Goal: Information Seeking & Learning: Learn about a topic

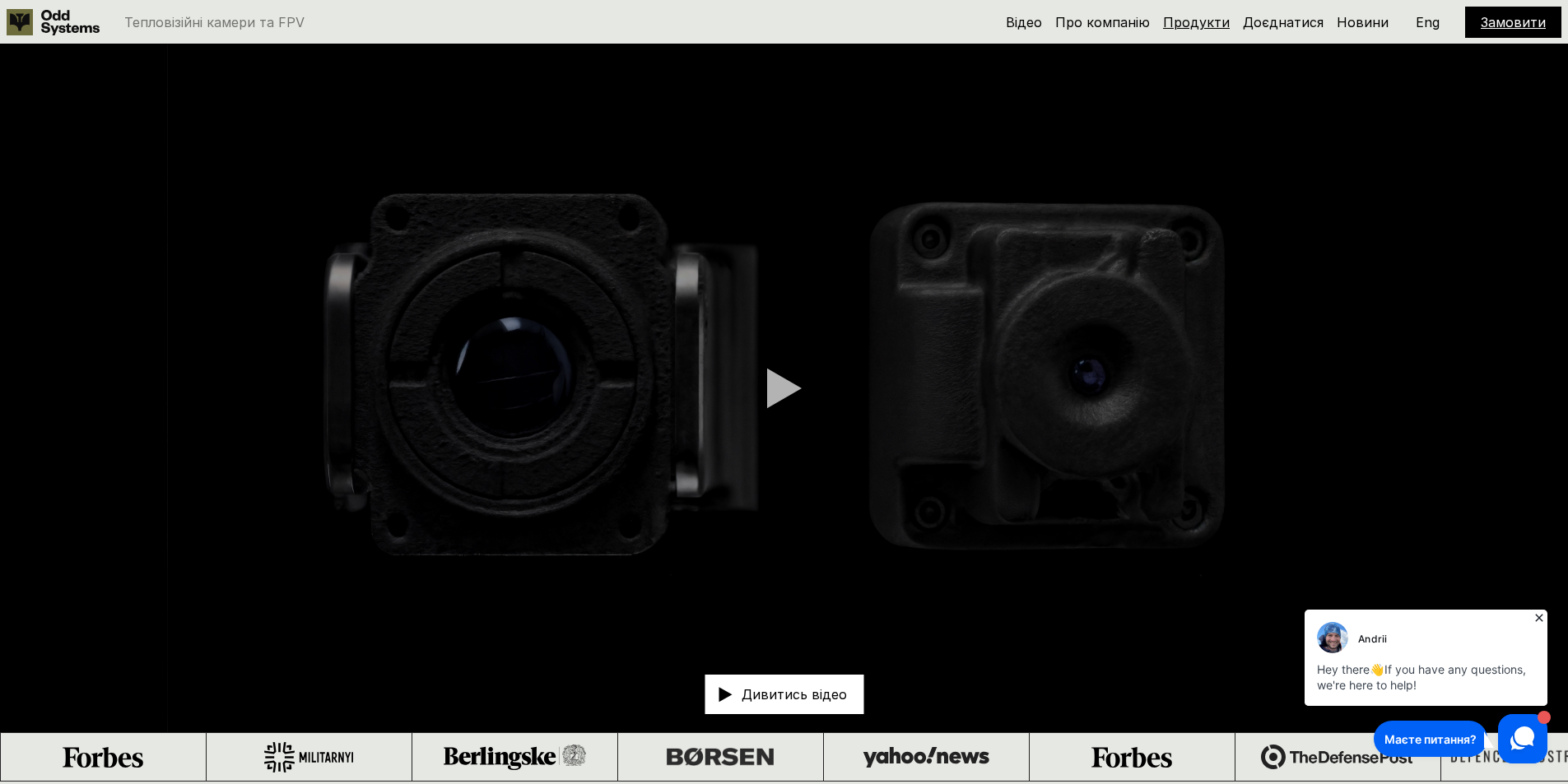
click at [1210, 22] on link "Продукти" at bounding box center [1195, 22] width 66 height 16
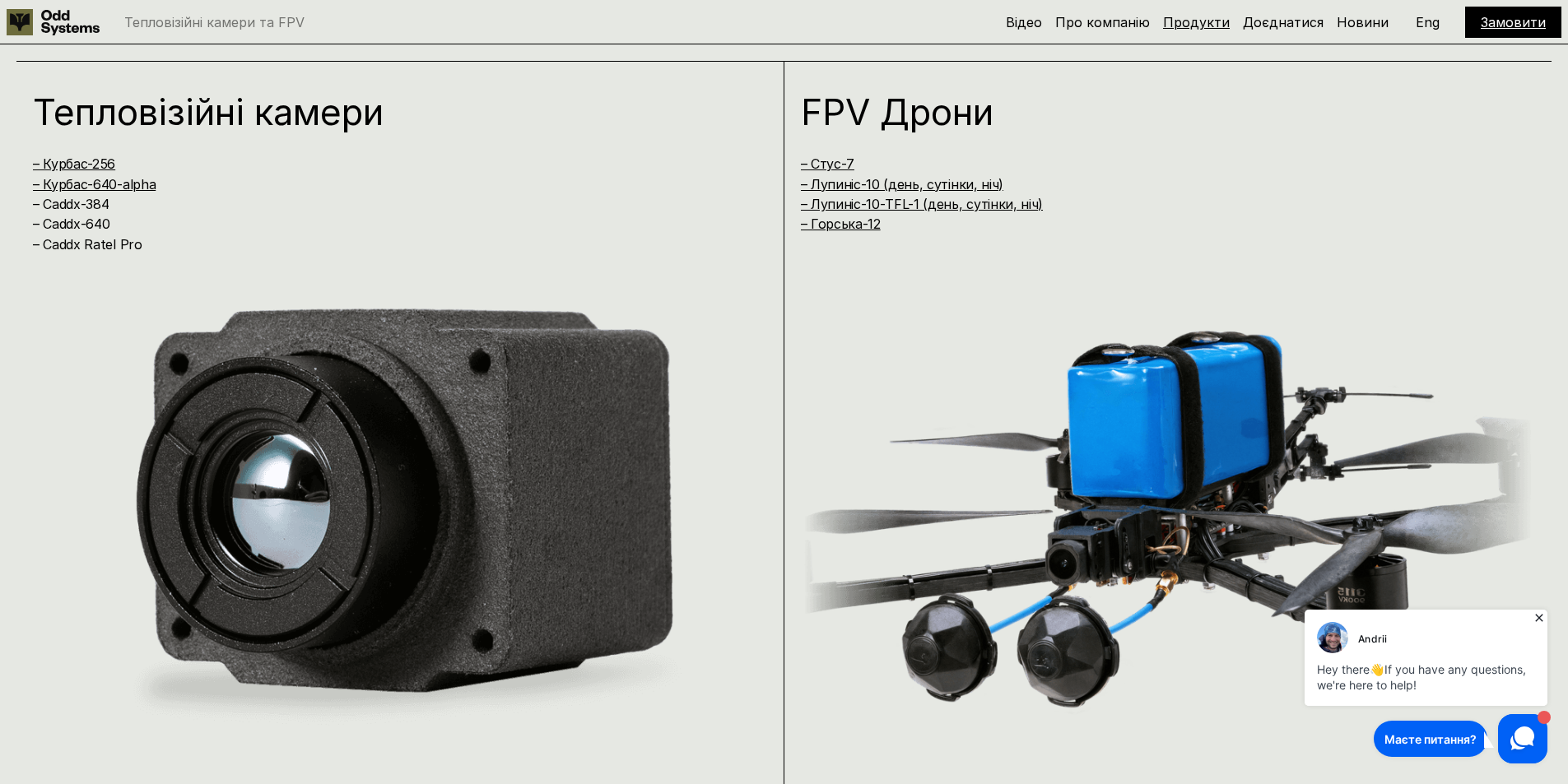
scroll to position [1566, 0]
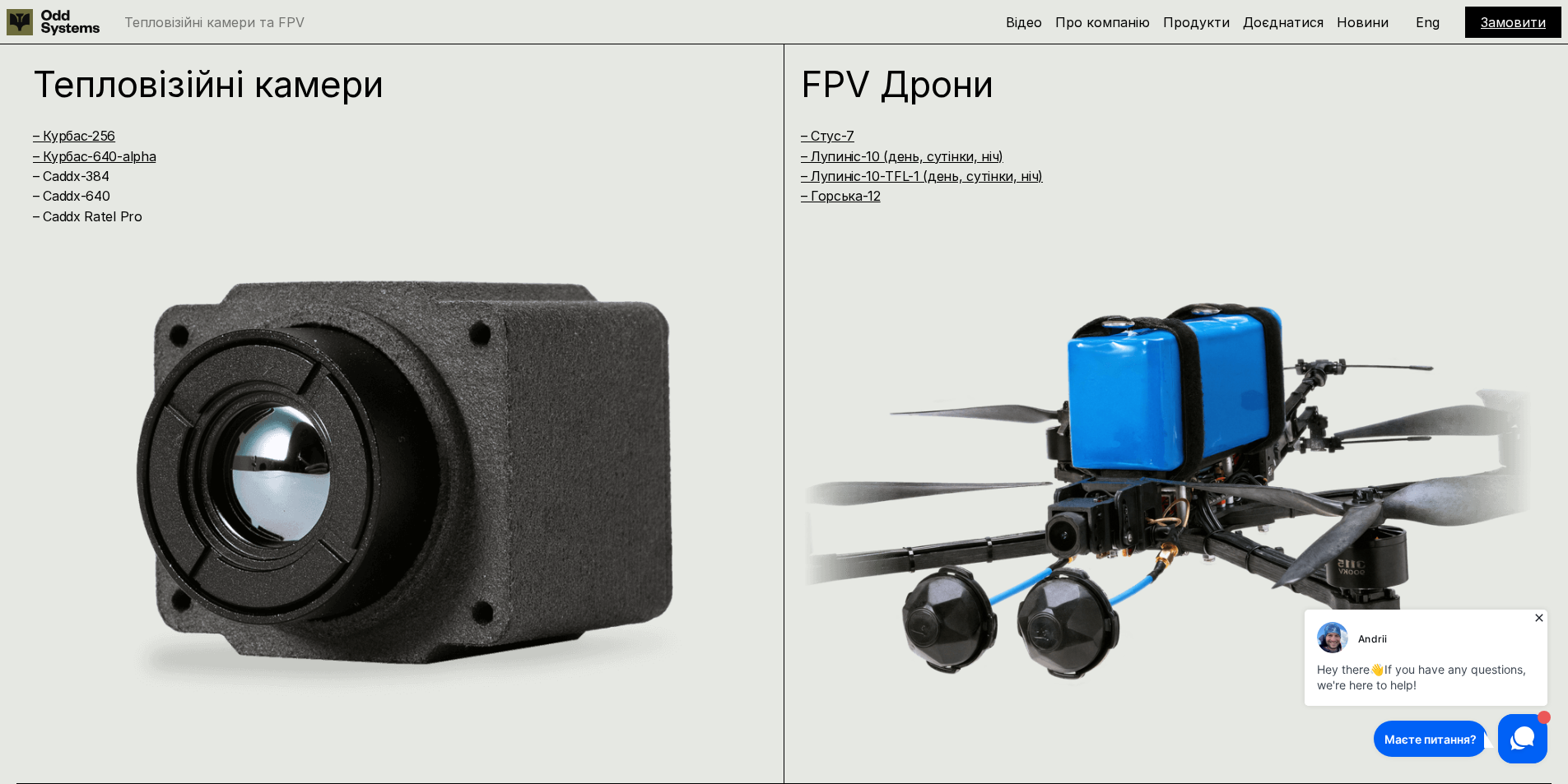
click at [516, 373] on img at bounding box center [400, 485] width 735 height 466
click at [375, 426] on img at bounding box center [400, 485] width 735 height 466
click at [95, 160] on link "– Курбас-640-alpha" at bounding box center [94, 156] width 122 height 16
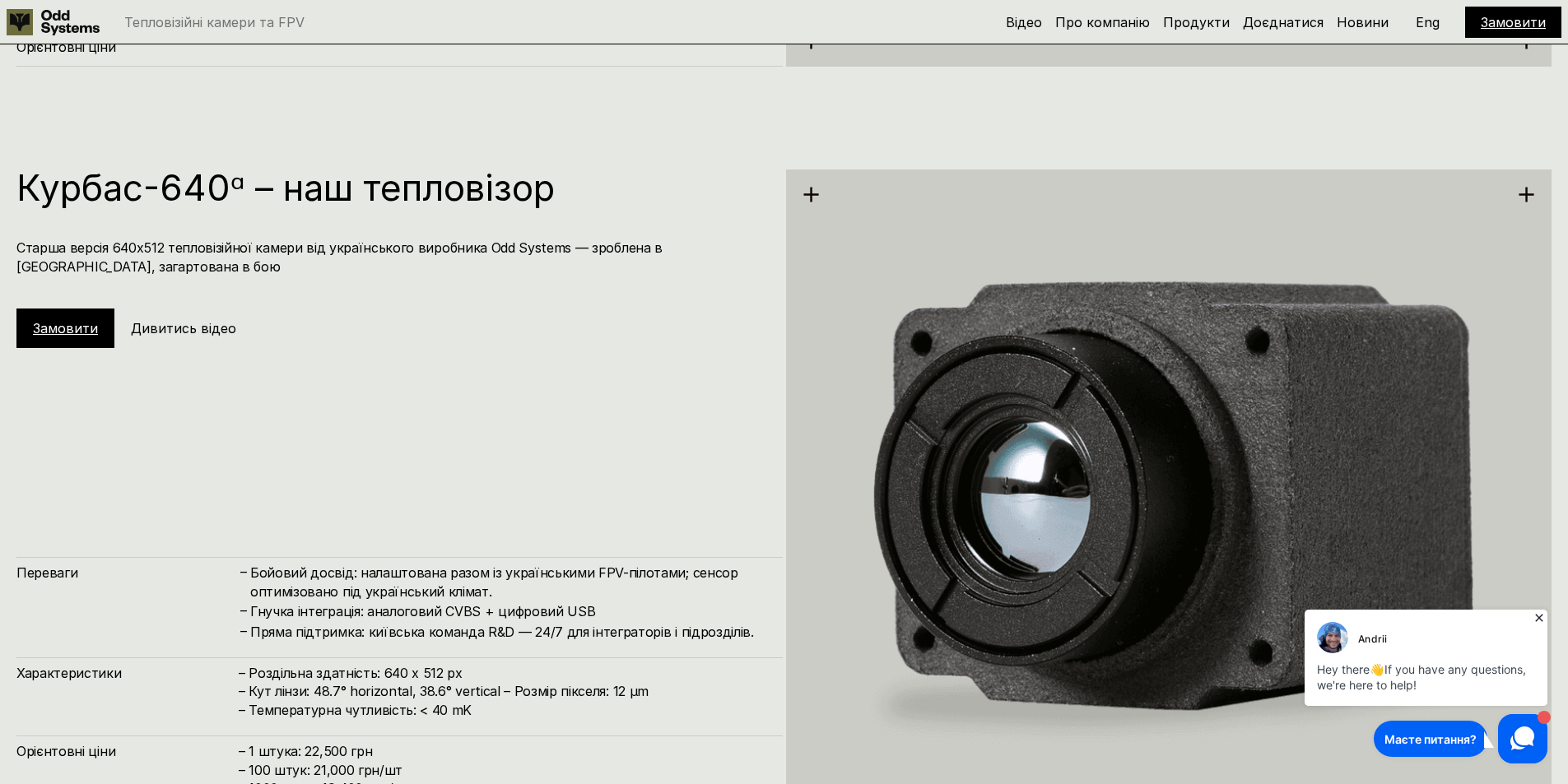
scroll to position [3763, 0]
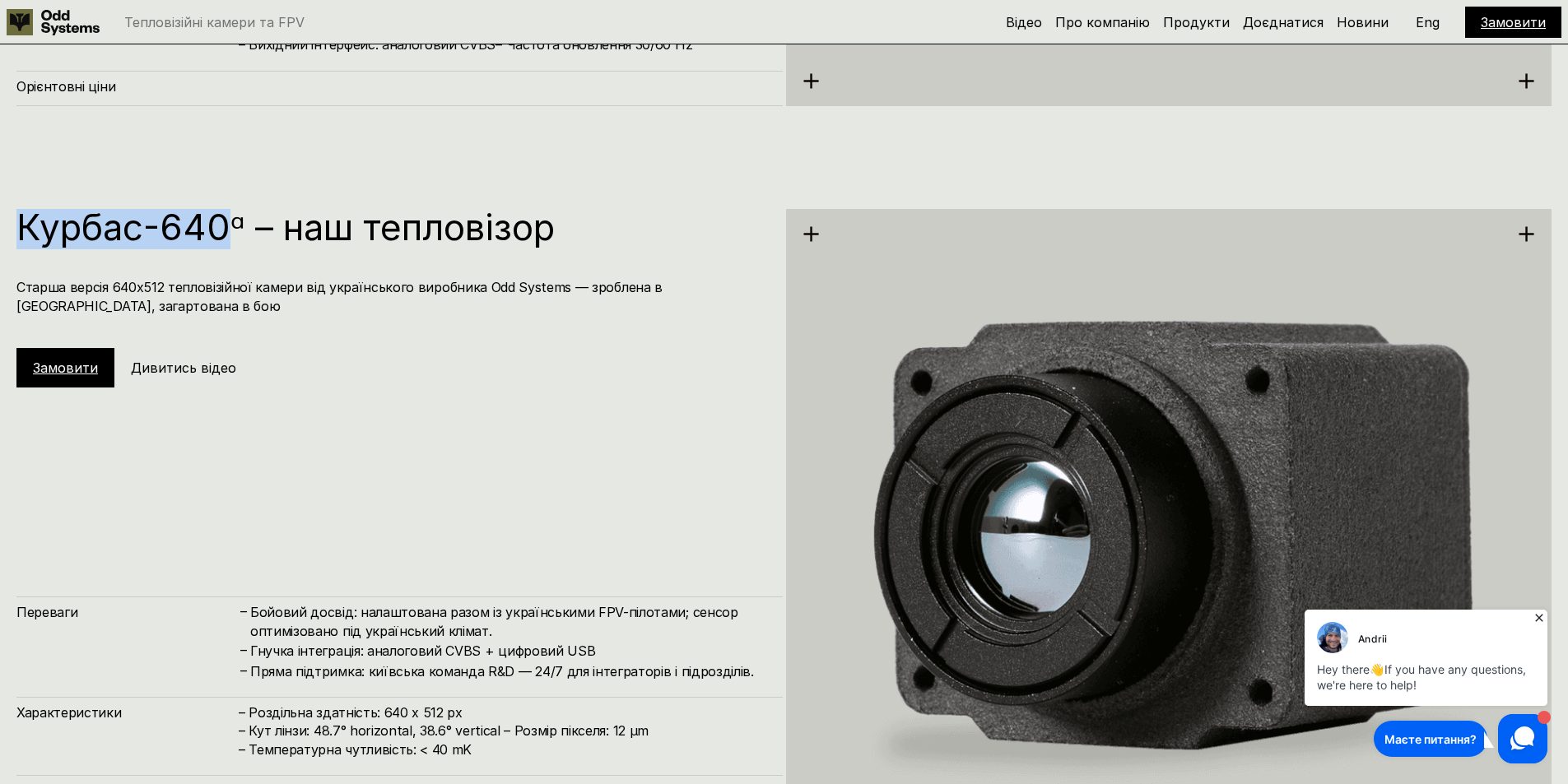
drag, startPoint x: 16, startPoint y: 225, endPoint x: 230, endPoint y: 236, distance: 214.3
click at [230, 236] on h1 "Курбас-640ᵅ – наш тепловізор" at bounding box center [391, 227] width 750 height 36
copy h1 "Курбас-640"
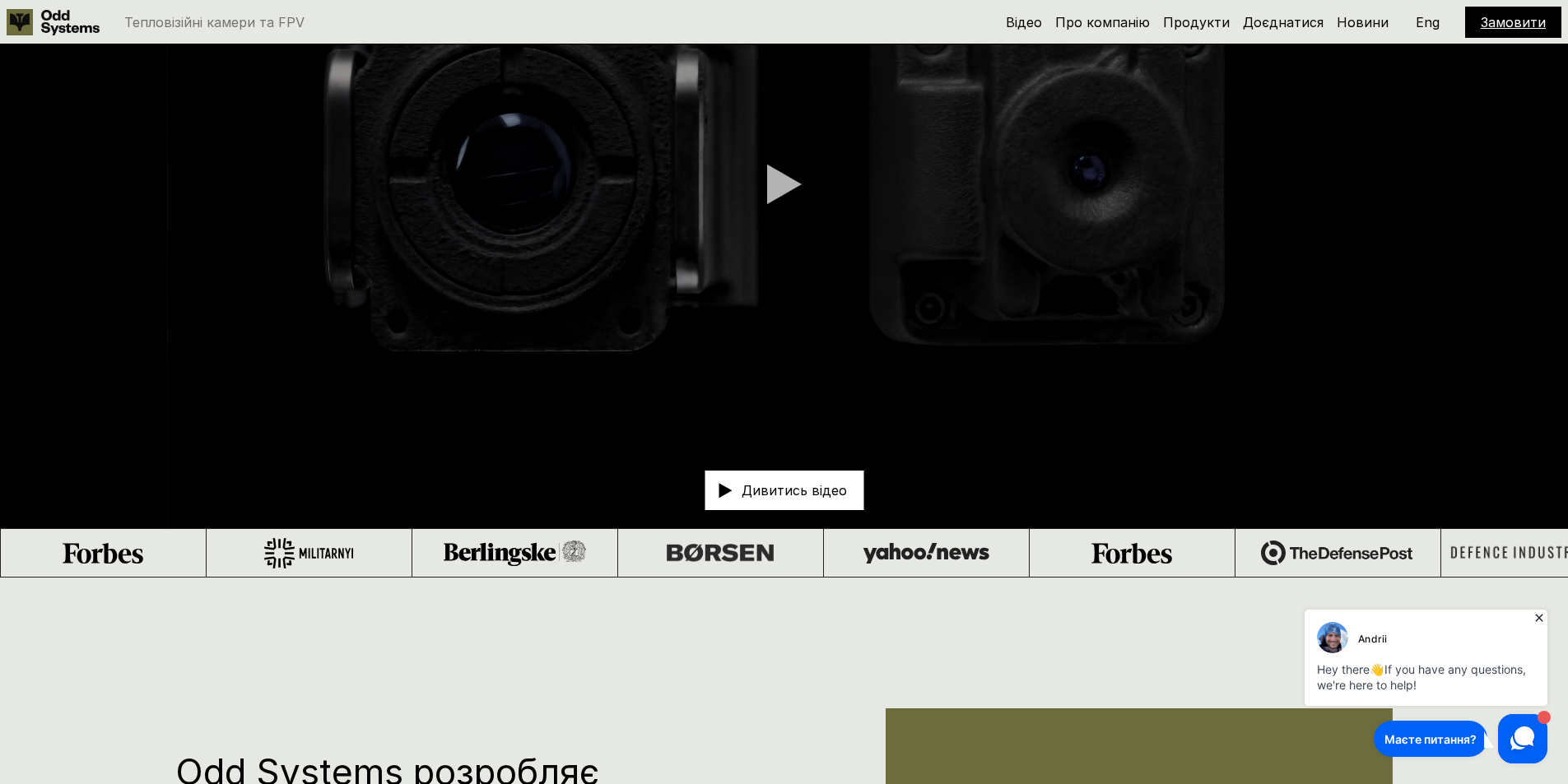
scroll to position [0, 0]
